Goal: Check status

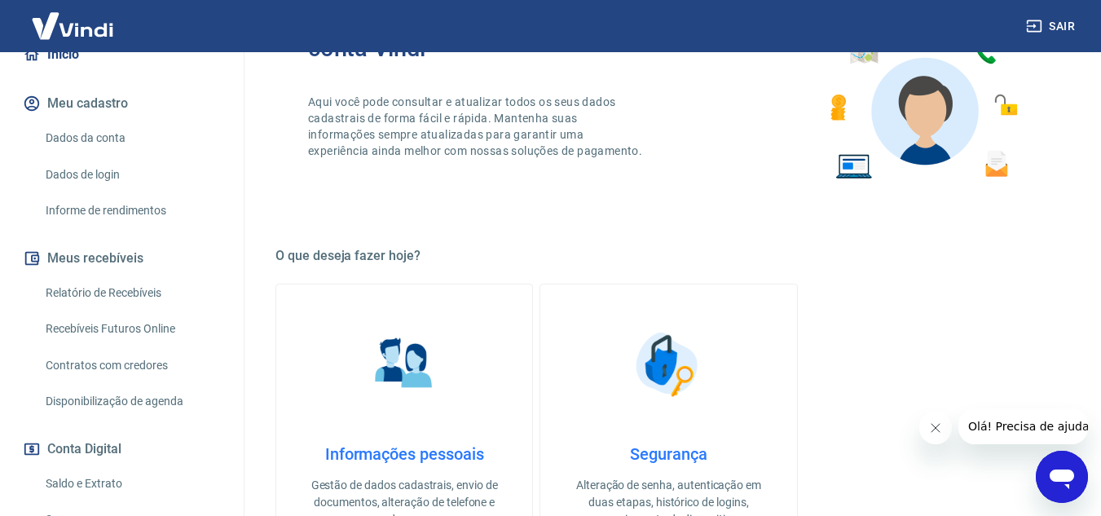
scroll to position [335, 0]
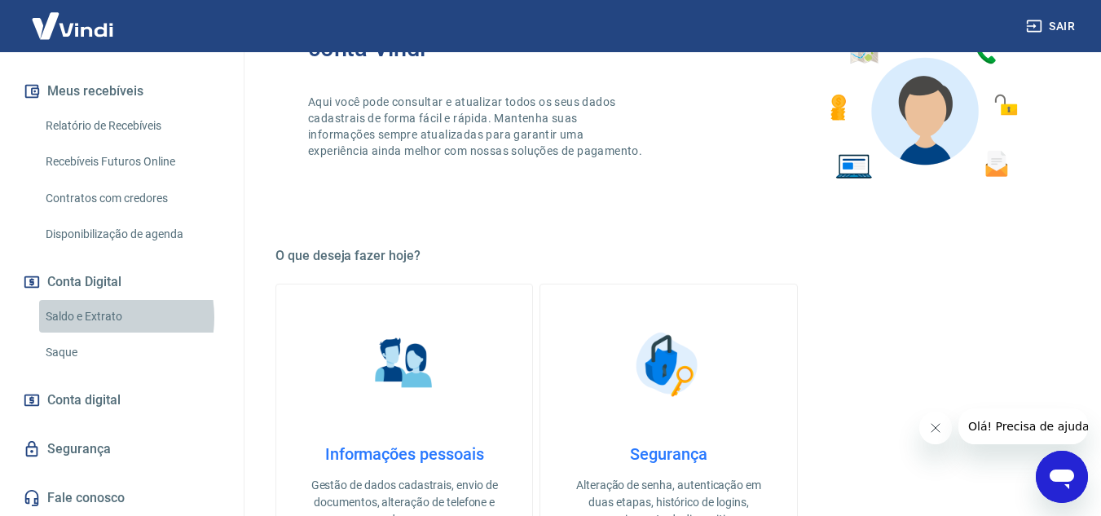
click at [88, 317] on link "Saldo e Extrato" at bounding box center [131, 316] width 185 height 33
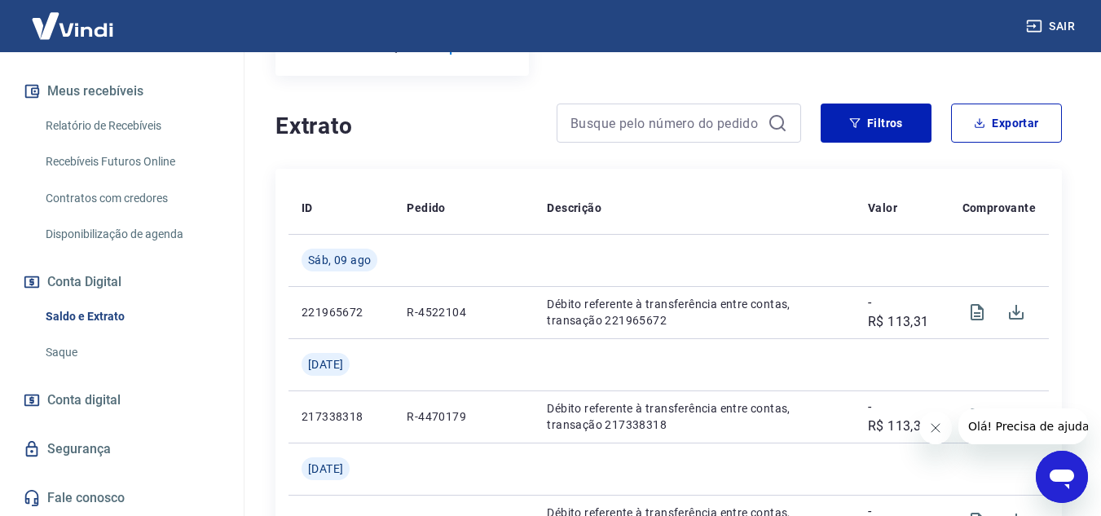
scroll to position [290, 0]
